Goal: Navigation & Orientation: Find specific page/section

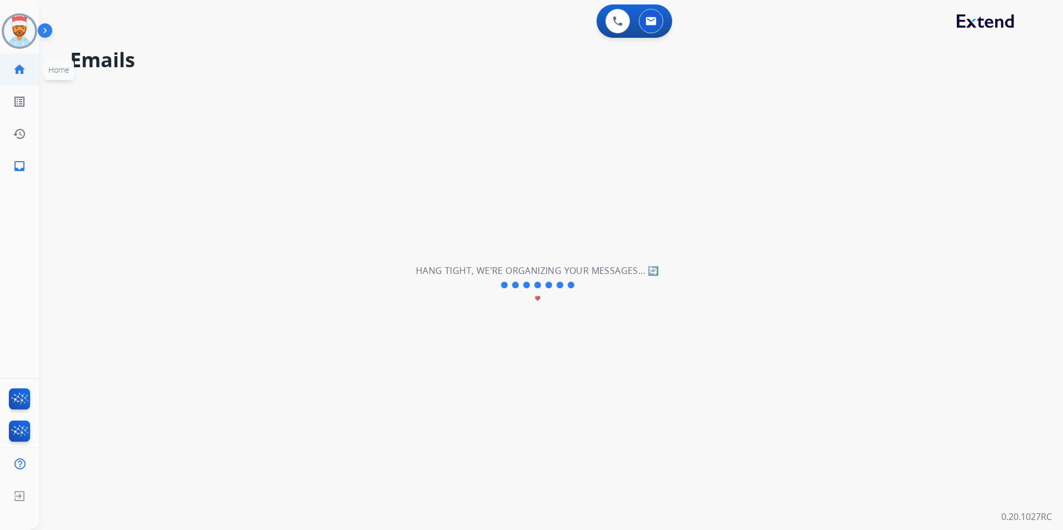
click at [21, 71] on mat-icon "home" at bounding box center [19, 69] width 13 height 13
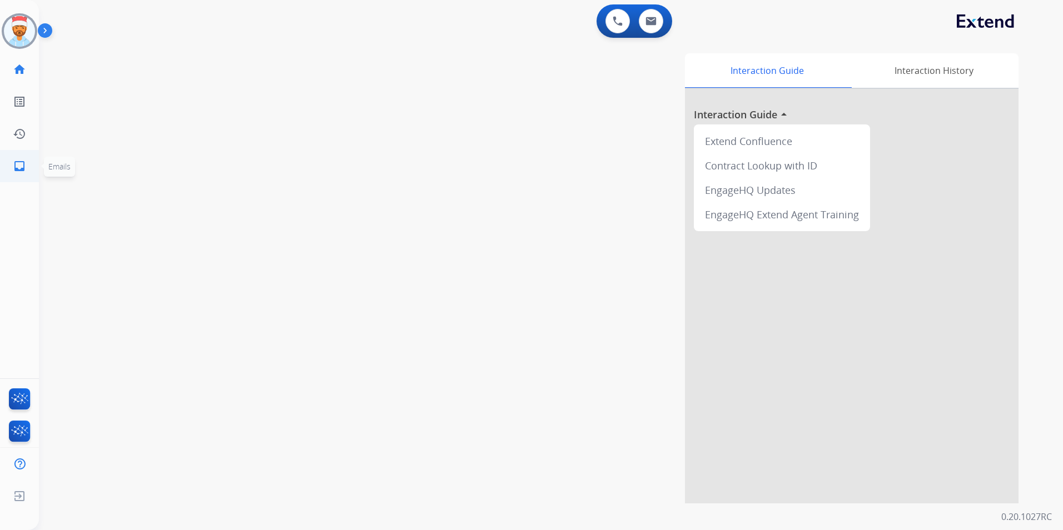
click at [21, 171] on mat-icon "inbox" at bounding box center [19, 166] width 13 height 13
